Goal: Task Accomplishment & Management: Manage account settings

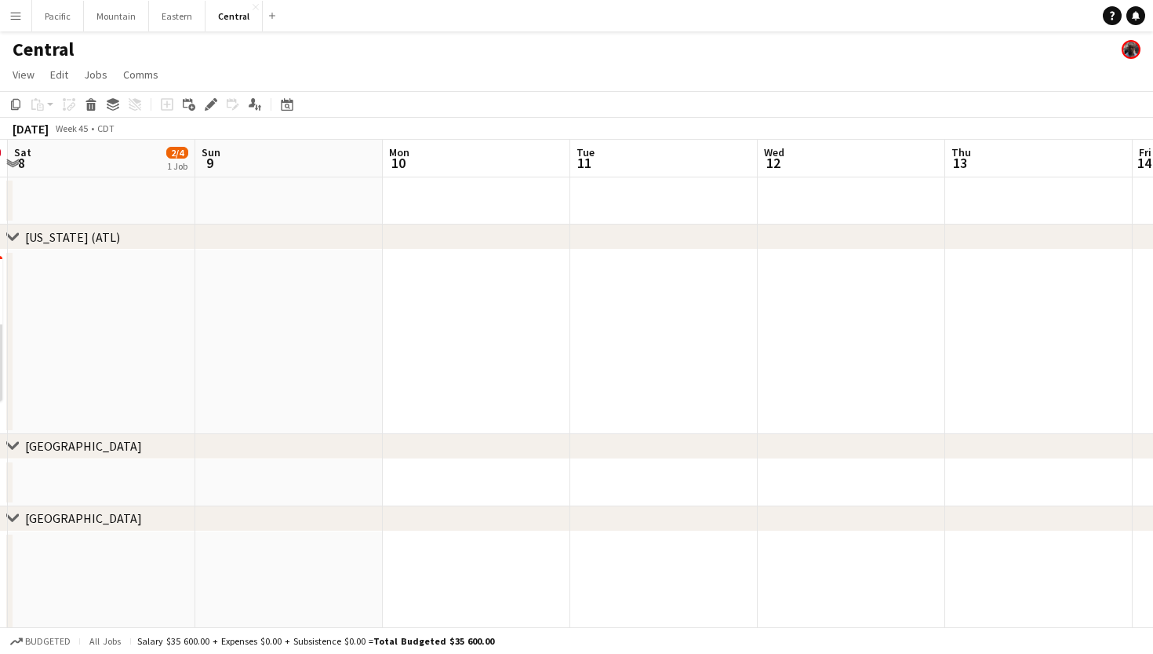
scroll to position [0, 563]
click at [174, 13] on button "Eastern Close" at bounding box center [177, 16] width 56 height 31
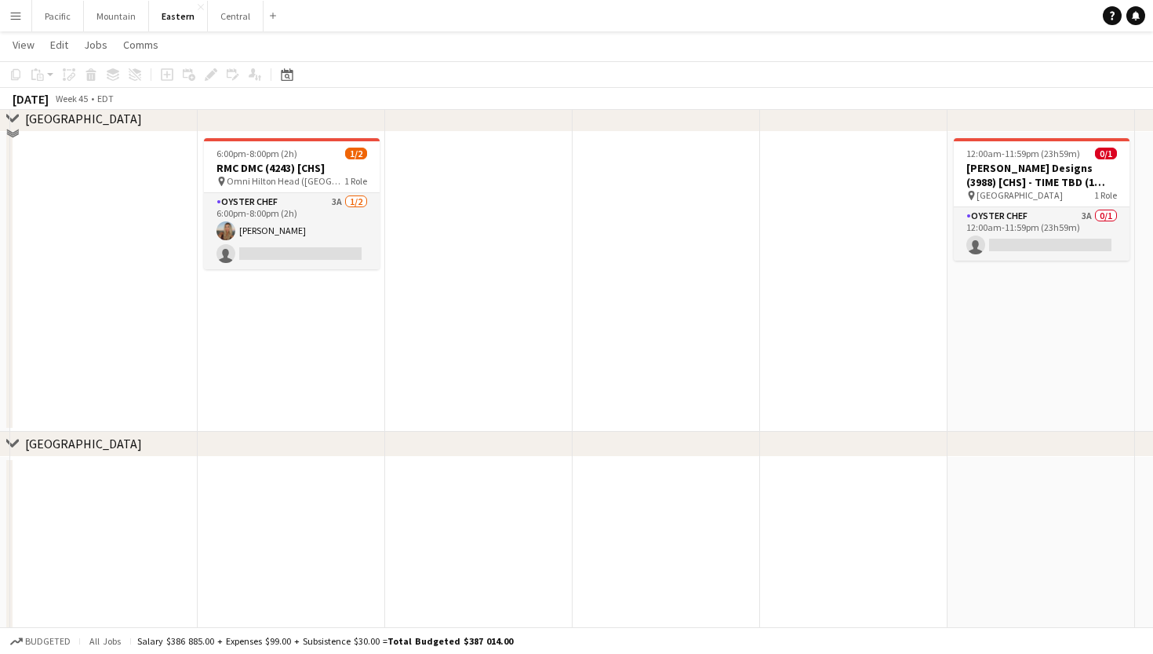
scroll to position [432, 0]
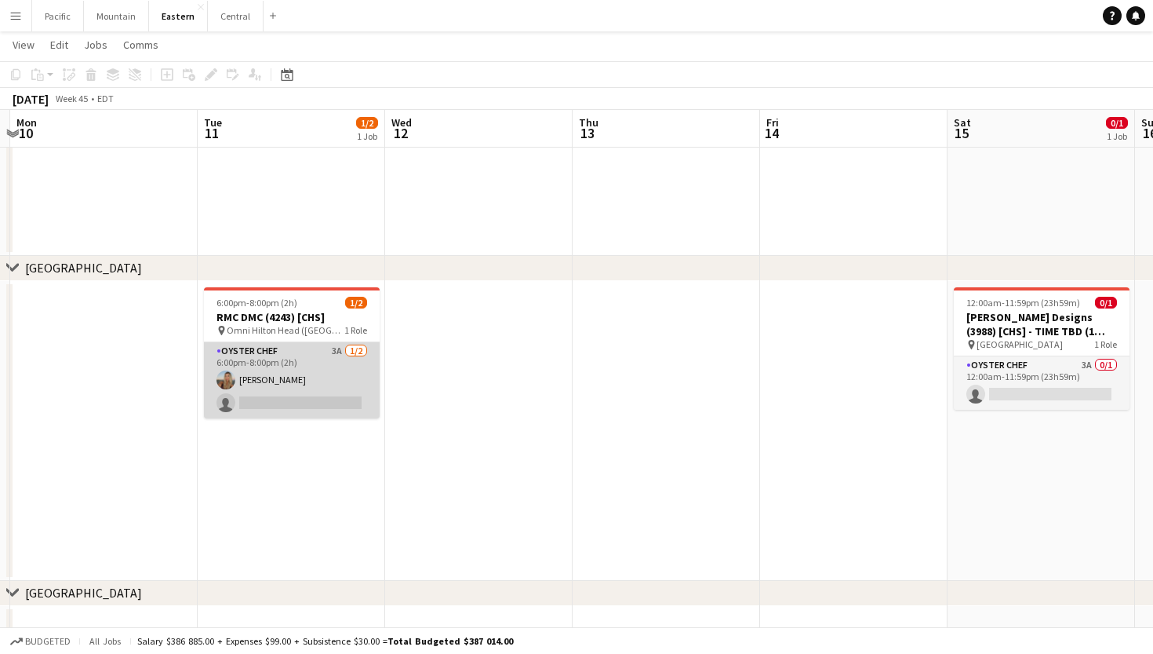
click at [311, 396] on app-card-role "Oyster Chef 3A [DATE] 6:00pm-8:00pm (2h) [PERSON_NAME] single-neutral-actions" at bounding box center [292, 380] width 176 height 76
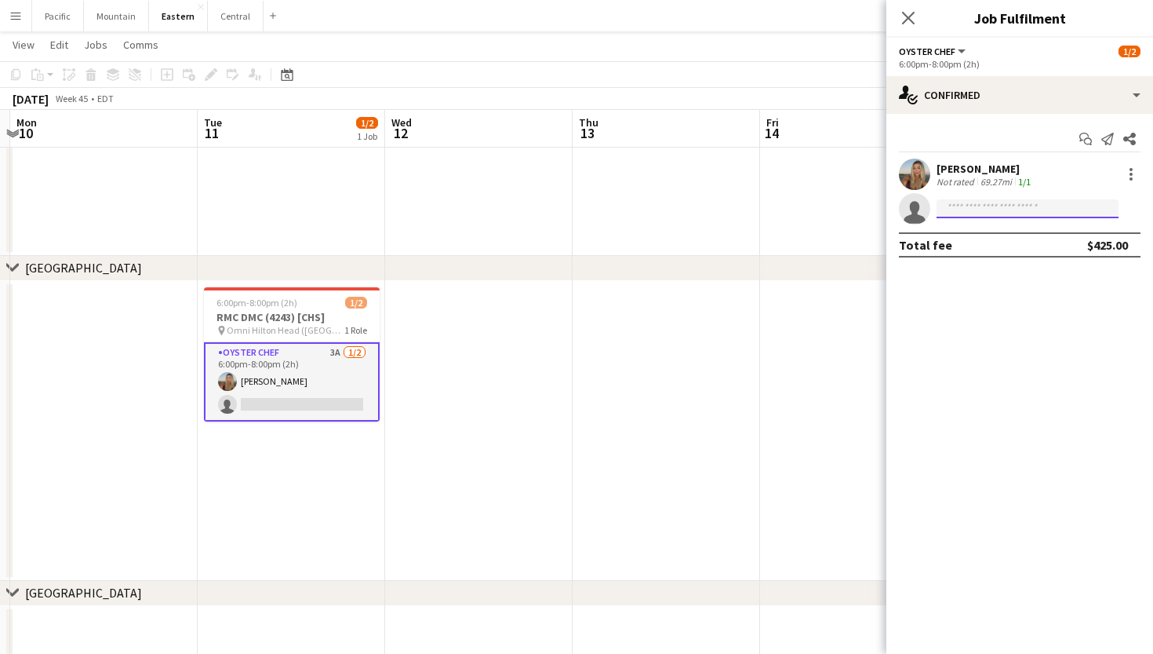
click at [984, 217] on input at bounding box center [1028, 208] width 182 height 19
type input "*****"
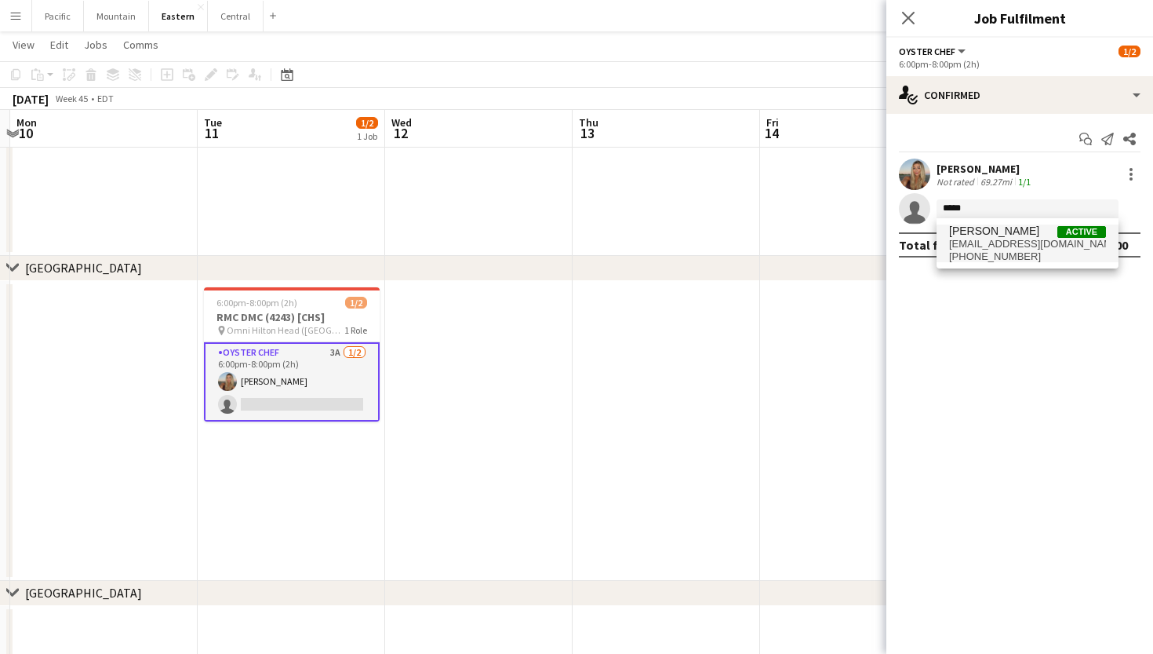
click at [1022, 243] on span "[EMAIL_ADDRESS][DOMAIN_NAME]" at bounding box center [1027, 244] width 157 height 13
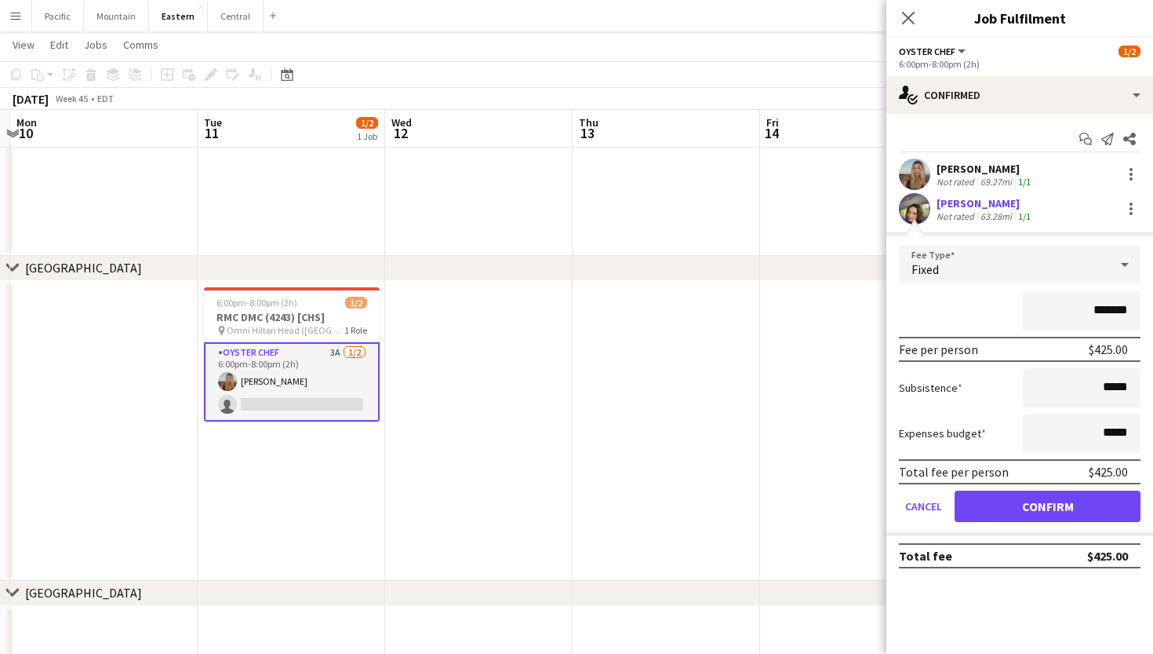
click at [1020, 505] on button "Confirm" at bounding box center [1048, 505] width 186 height 31
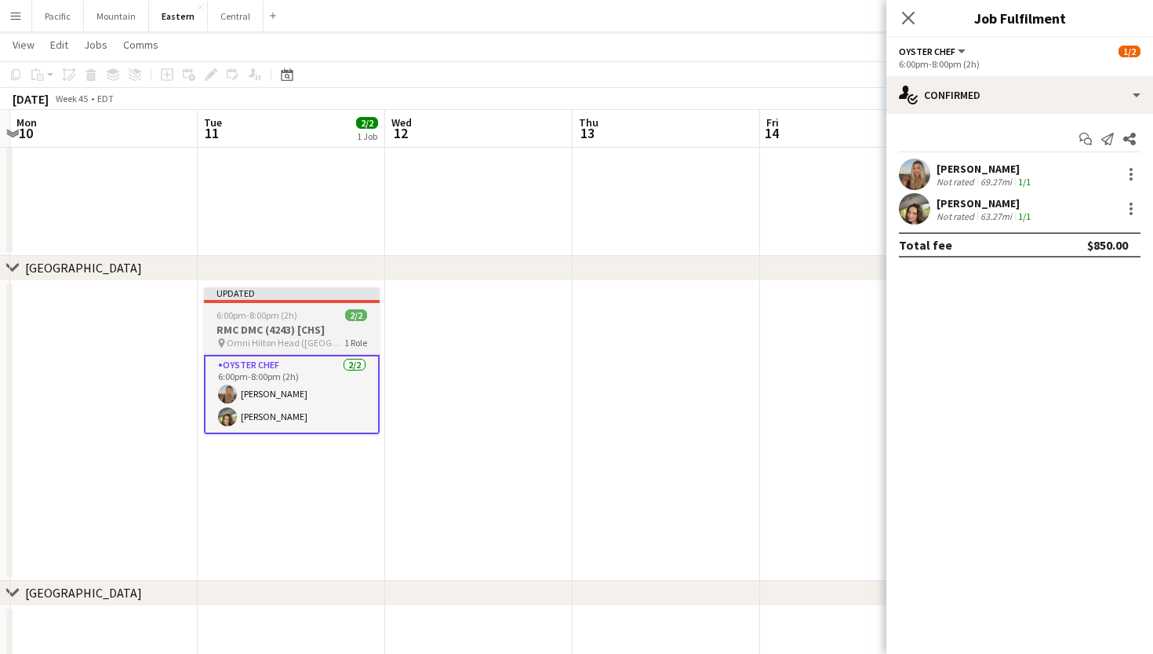
click at [304, 337] on span "Omni Hilton Head ([GEOGRAPHIC_DATA], [GEOGRAPHIC_DATA])" at bounding box center [286, 343] width 118 height 12
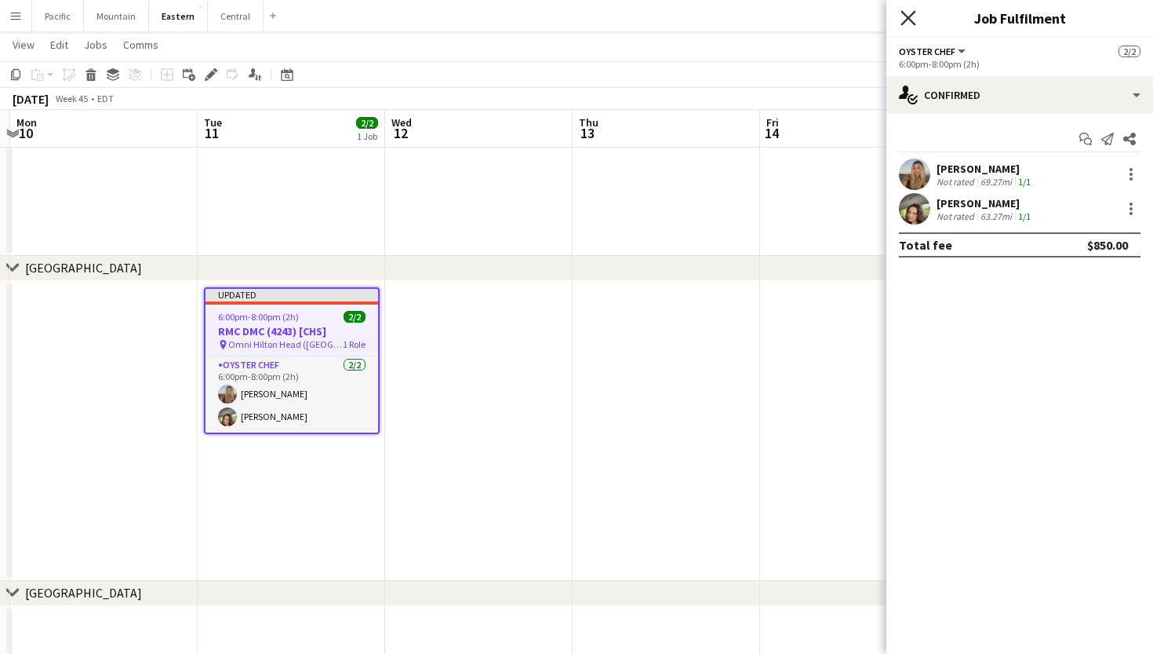
click at [907, 19] on icon at bounding box center [908, 17] width 15 height 15
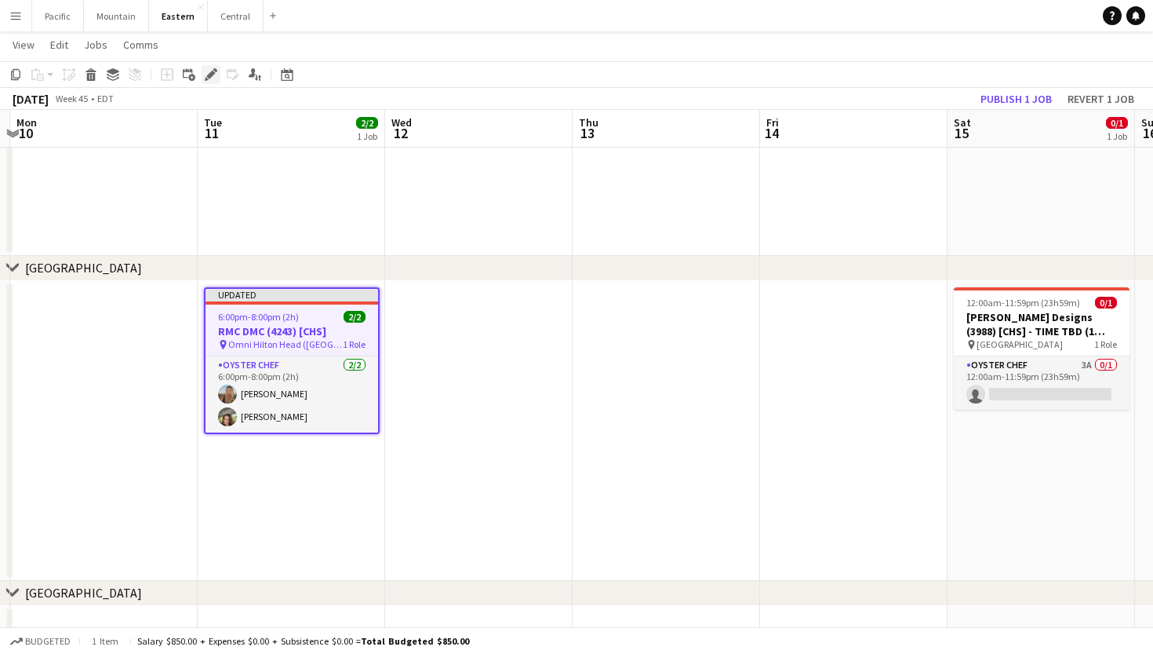
click at [209, 74] on icon at bounding box center [210, 75] width 9 height 9
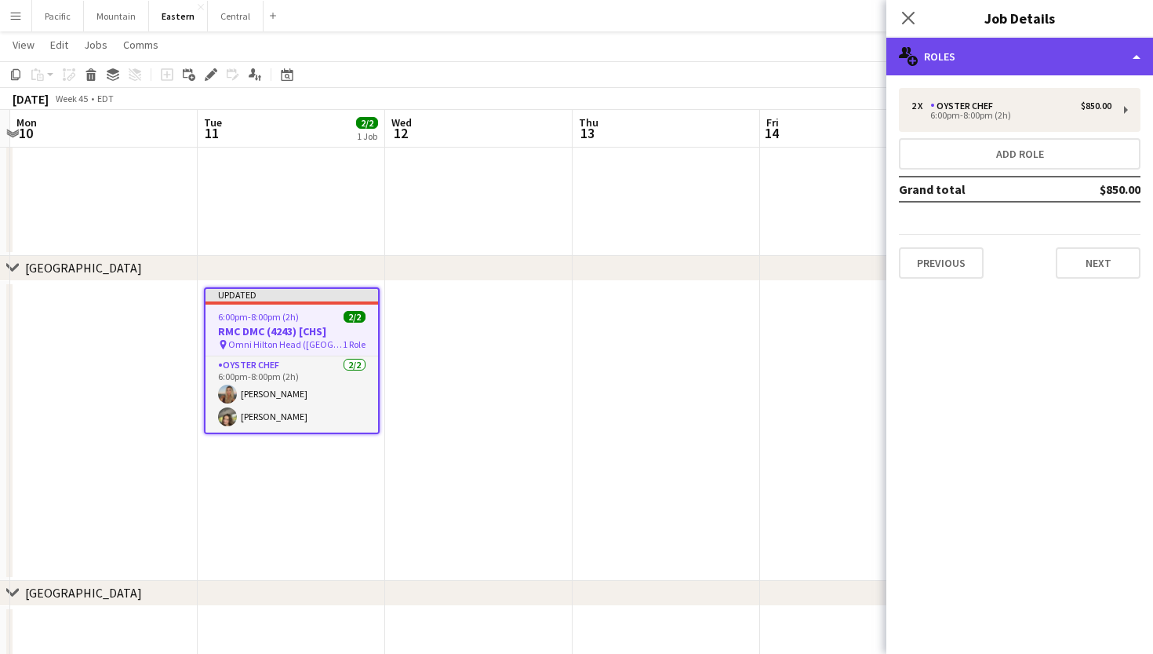
click at [1093, 43] on div "multiple-users-add Roles" at bounding box center [1020, 57] width 267 height 38
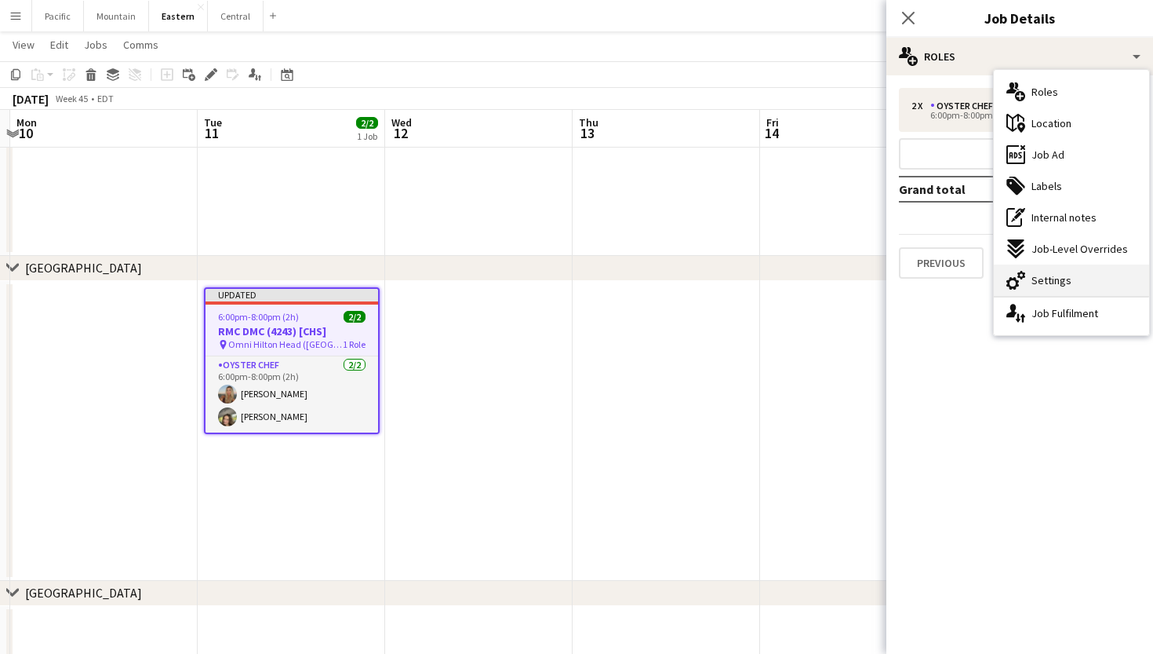
click at [1102, 277] on div "cog-double-3 Settings" at bounding box center [1071, 279] width 155 height 31
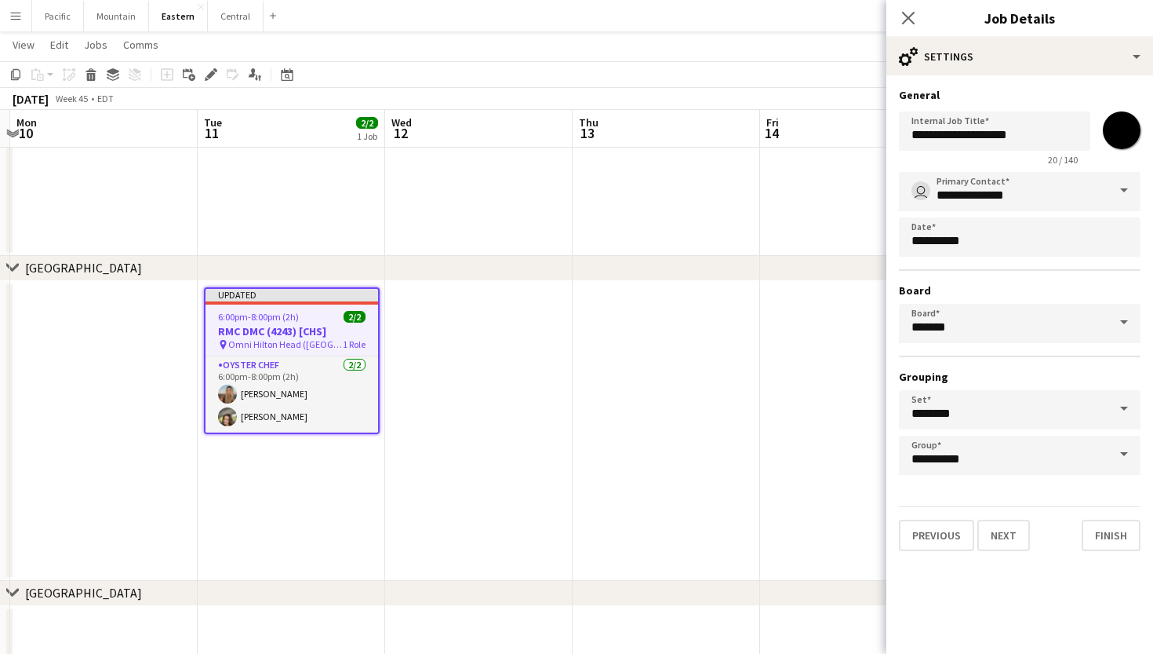
click at [1129, 112] on input "*******" at bounding box center [1122, 130] width 56 height 56
type input "*******"
click at [906, 13] on icon "Close pop-in" at bounding box center [908, 17] width 15 height 15
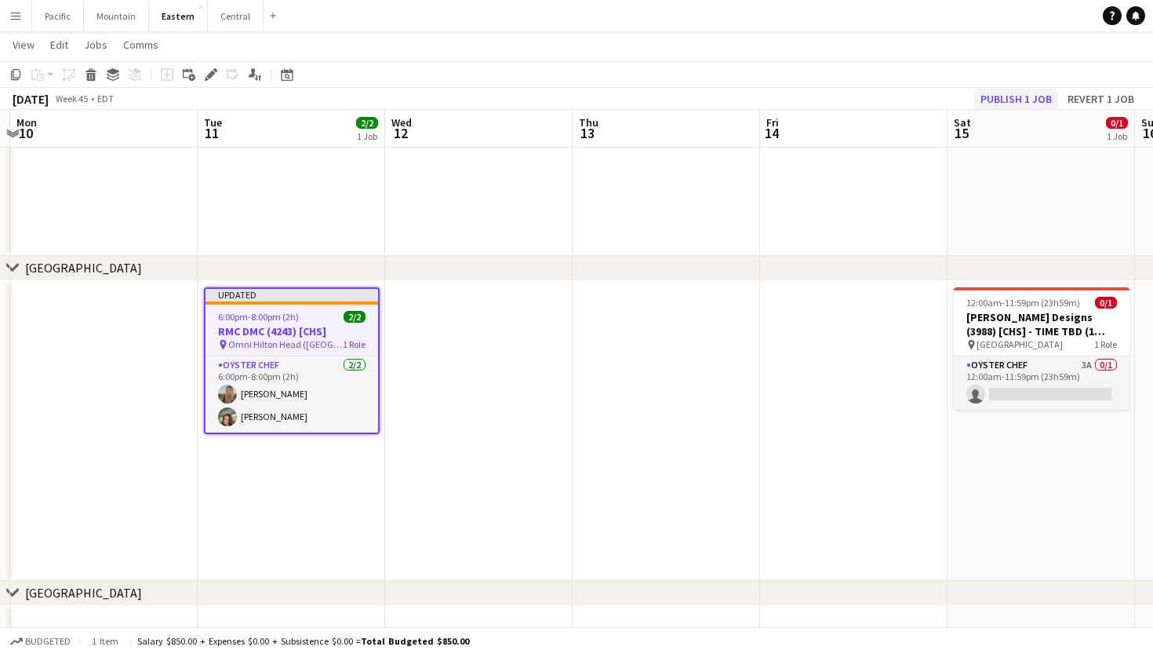
click at [1022, 96] on button "Publish 1 job" at bounding box center [1016, 99] width 84 height 20
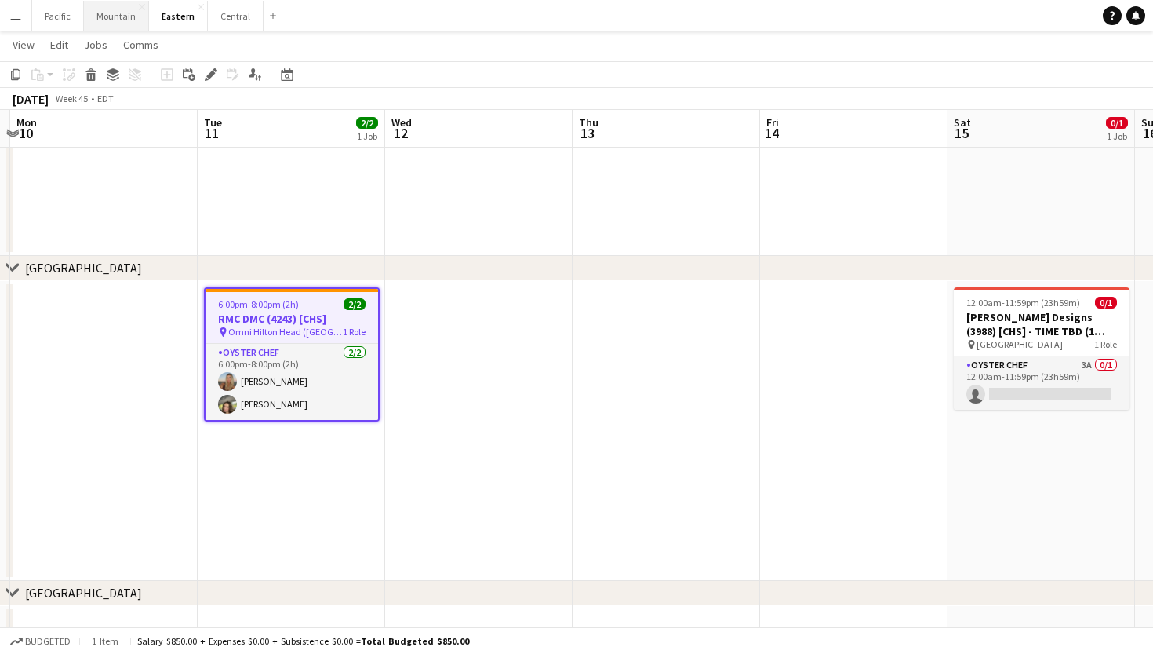
click at [123, 13] on button "Mountain Close" at bounding box center [116, 16] width 65 height 31
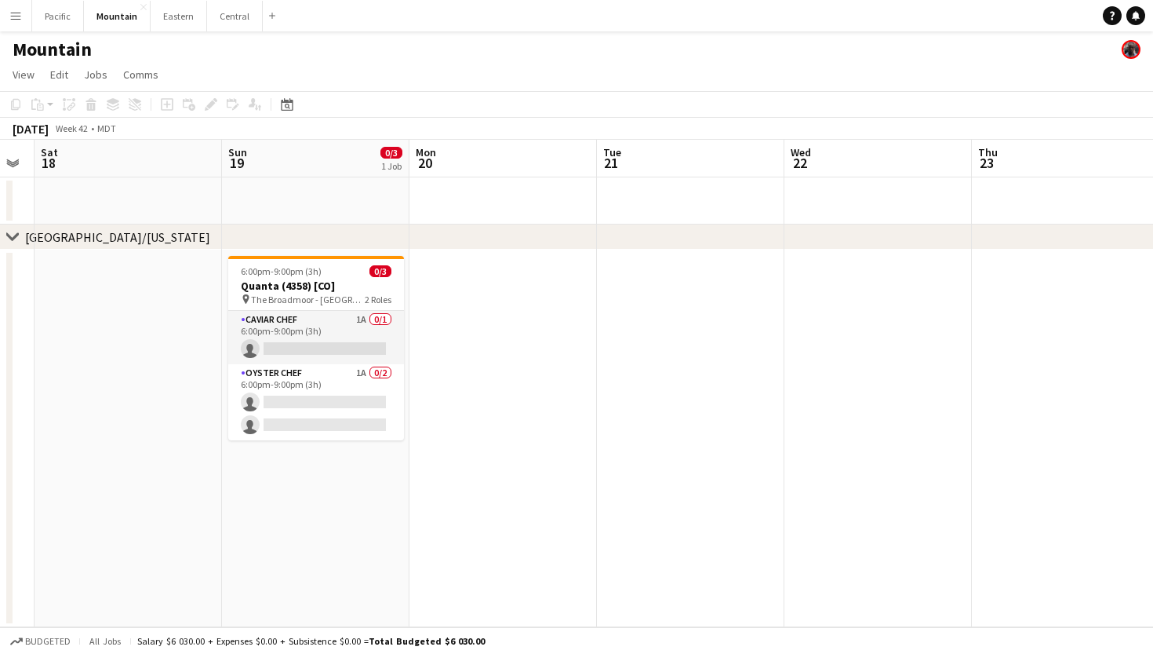
scroll to position [0, 342]
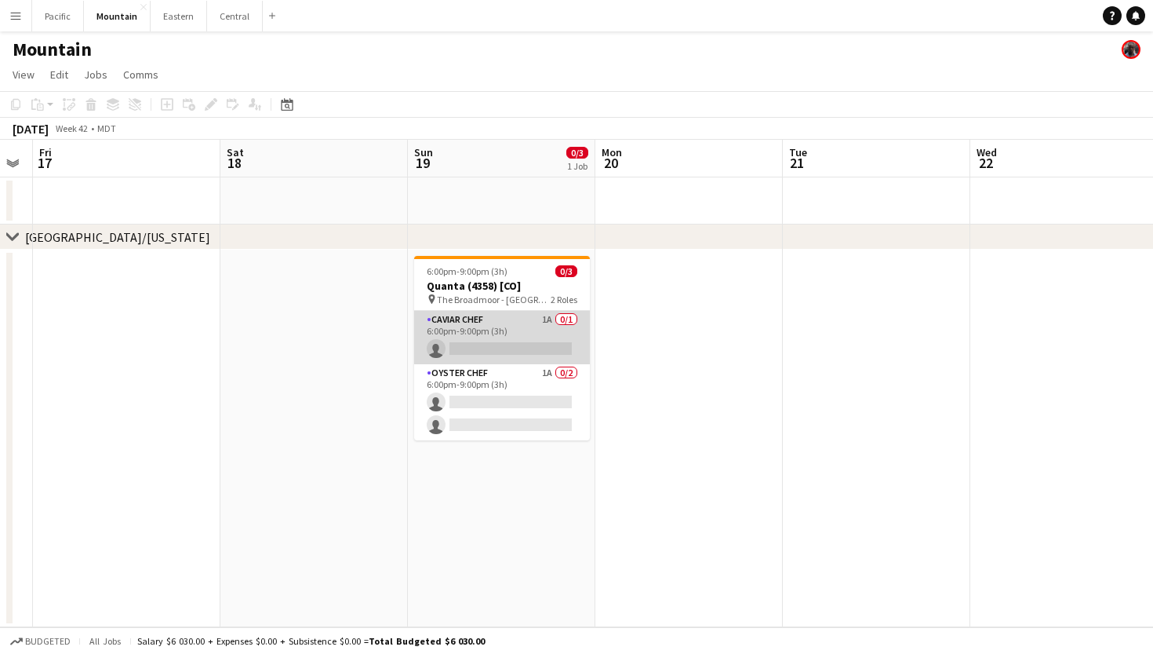
click at [448, 343] on app-card-role "Caviar Chef 1A 0/1 6:00pm-9:00pm (3h) single-neutral-actions" at bounding box center [502, 337] width 176 height 53
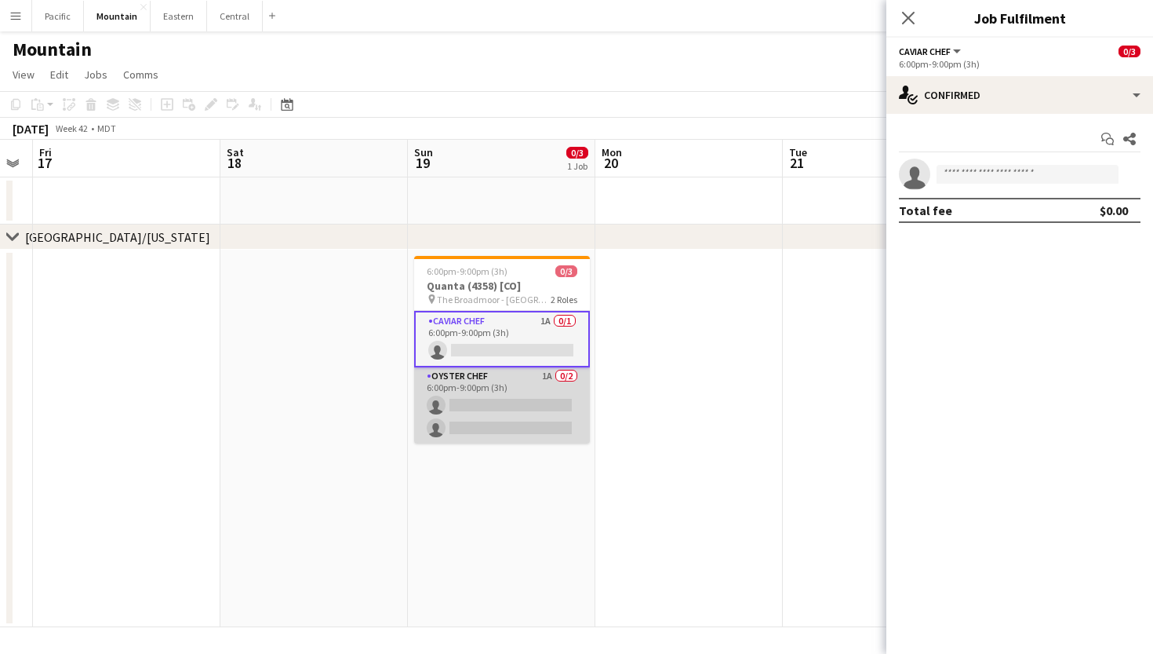
click at [524, 413] on app-card-role "Oyster Chef 1A 0/2 6:00pm-9:00pm (3h) single-neutral-actions single-neutral-act…" at bounding box center [502, 405] width 176 height 76
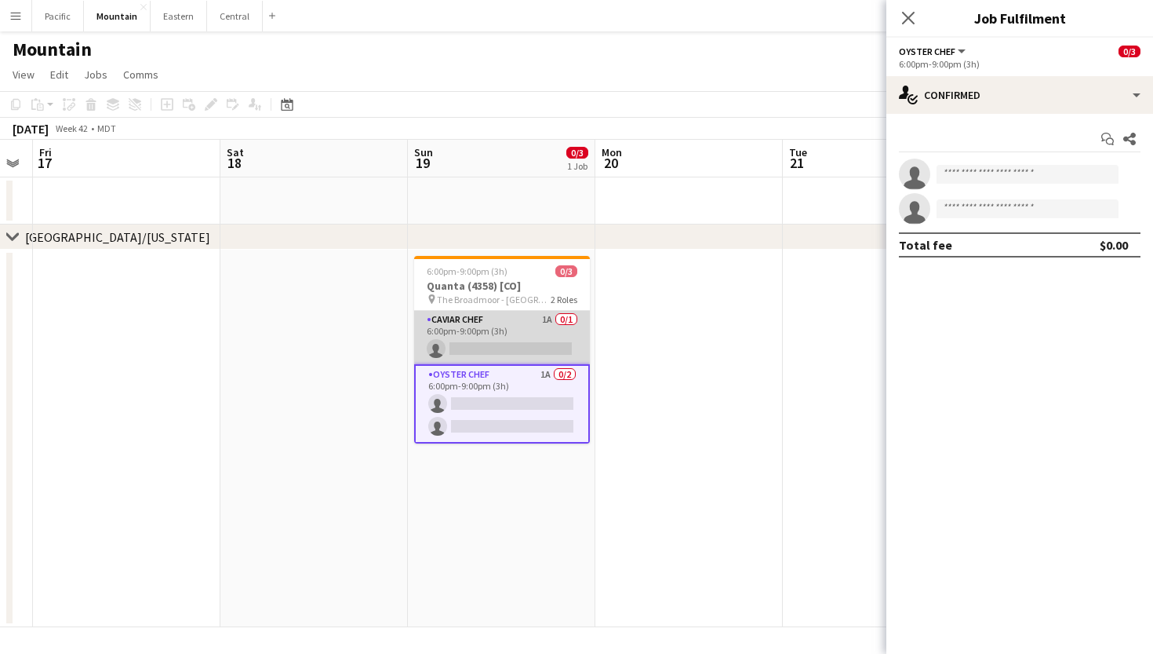
click at [563, 336] on app-card-role "Caviar Chef 1A 0/1 6:00pm-9:00pm (3h) single-neutral-actions" at bounding box center [502, 337] width 176 height 53
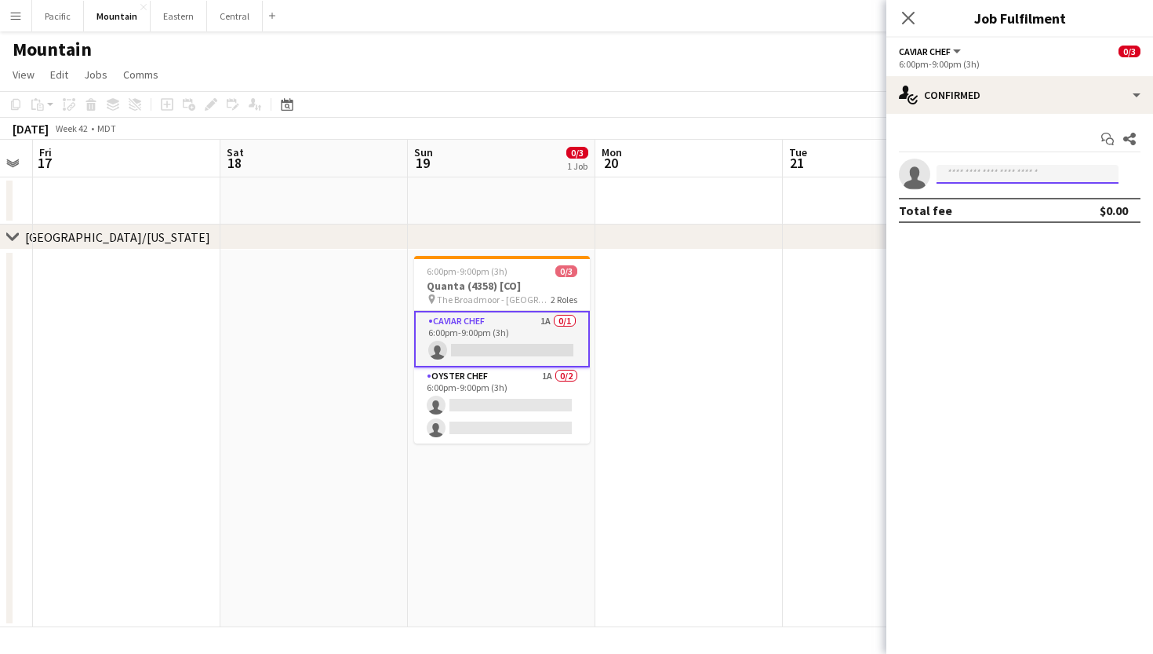
click at [1013, 176] on input at bounding box center [1028, 174] width 182 height 19
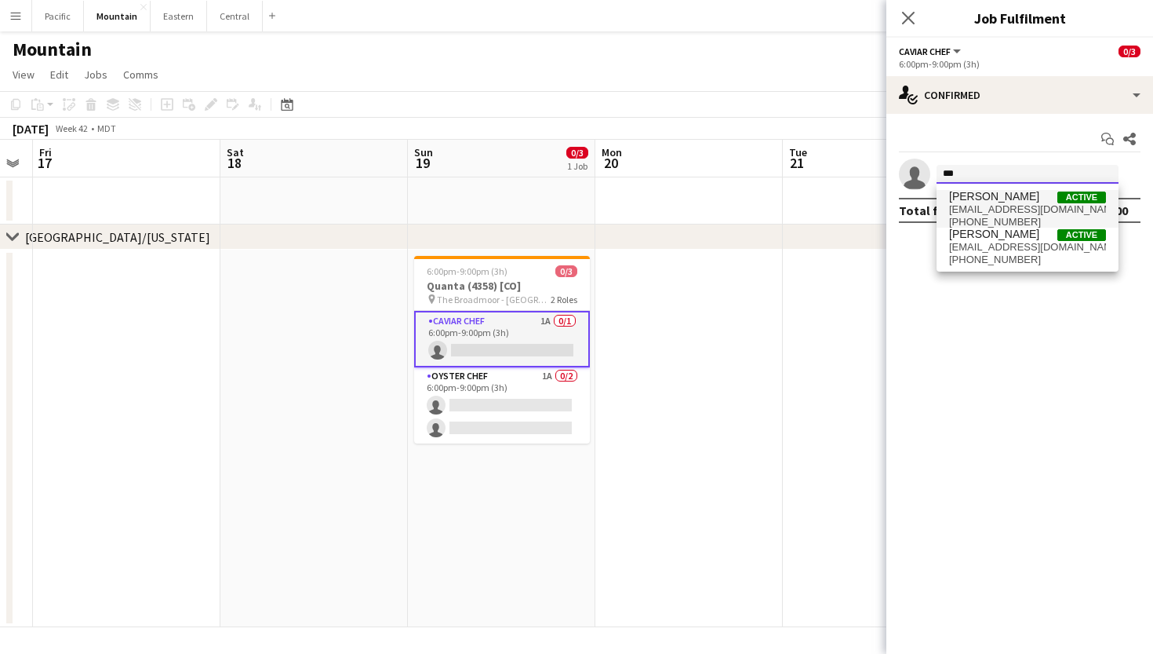
type input "***"
click at [1018, 220] on span "[PHONE_NUMBER]" at bounding box center [1027, 222] width 157 height 13
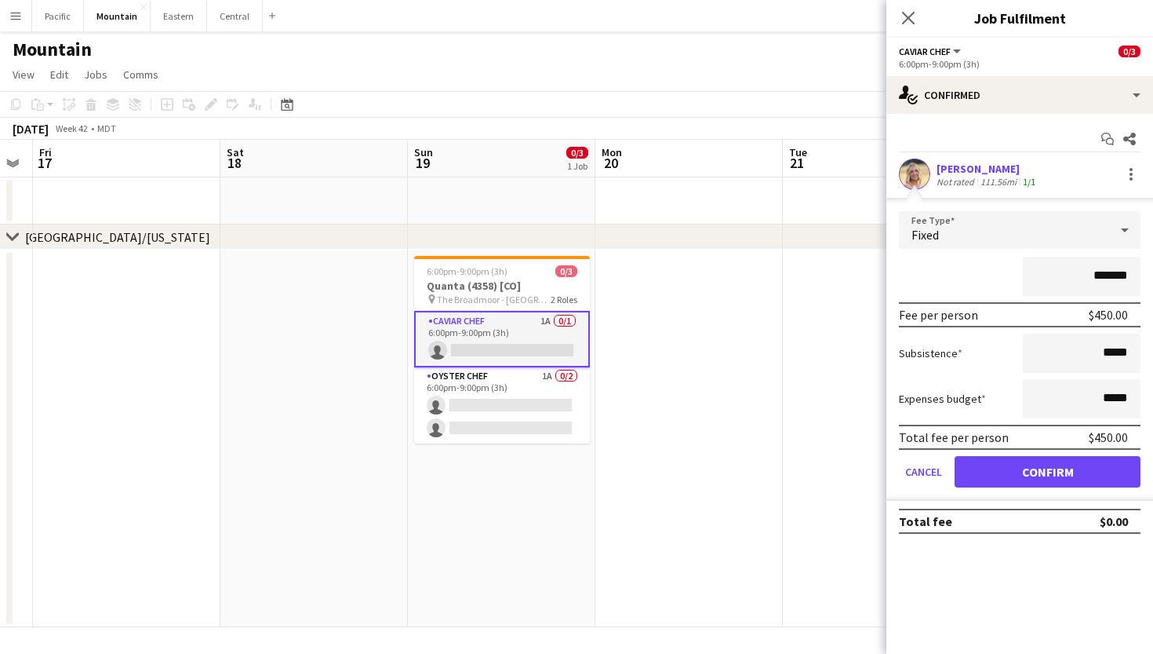
click at [1030, 468] on button "Confirm" at bounding box center [1048, 471] width 186 height 31
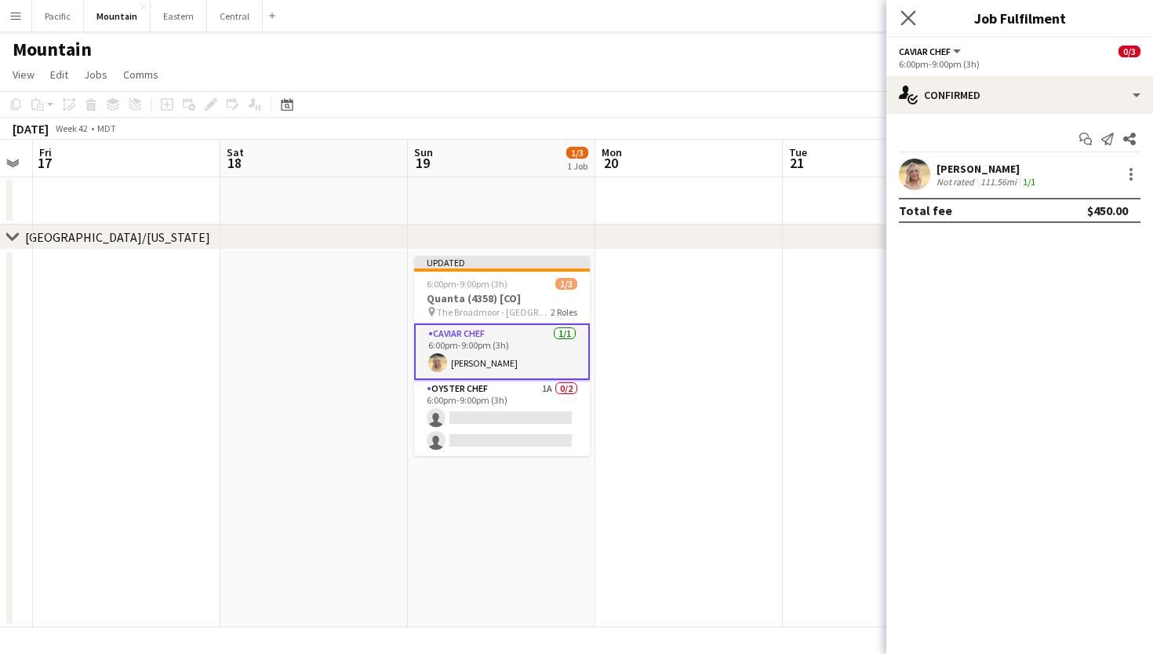
click at [908, 9] on app-icon "Close pop-in" at bounding box center [909, 18] width 23 height 23
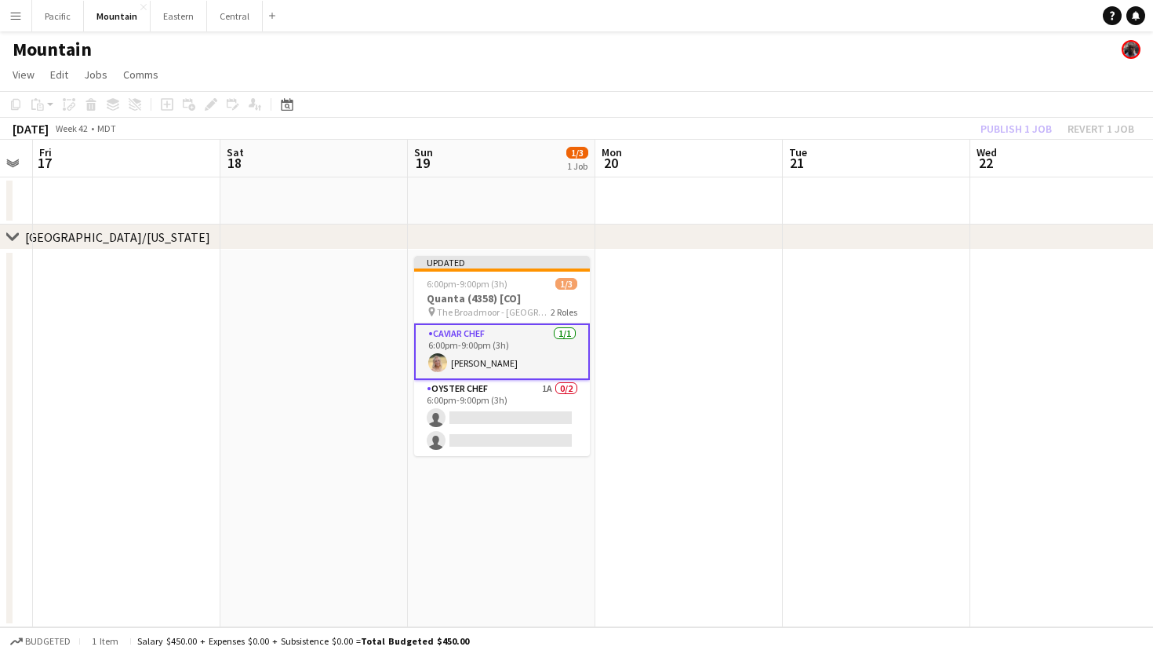
click at [514, 292] on h3 "Quanta (4358) [CO]" at bounding box center [502, 298] width 176 height 14
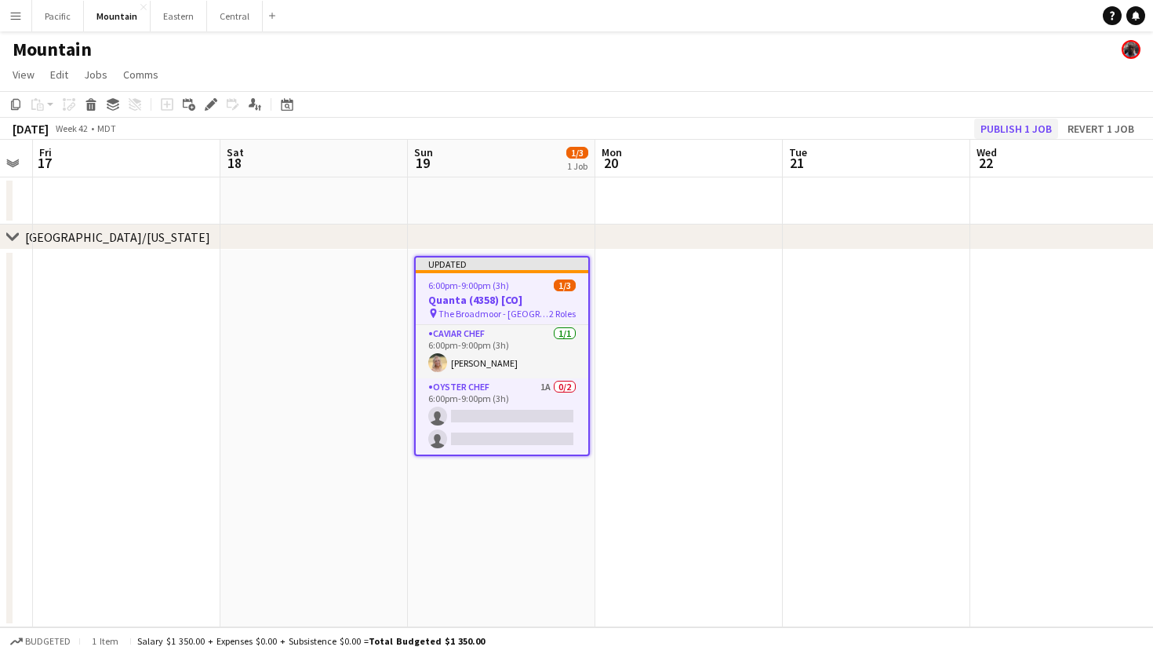
click at [1047, 123] on button "Publish 1 job" at bounding box center [1016, 128] width 84 height 20
